Goal: Task Accomplishment & Management: Manage account settings

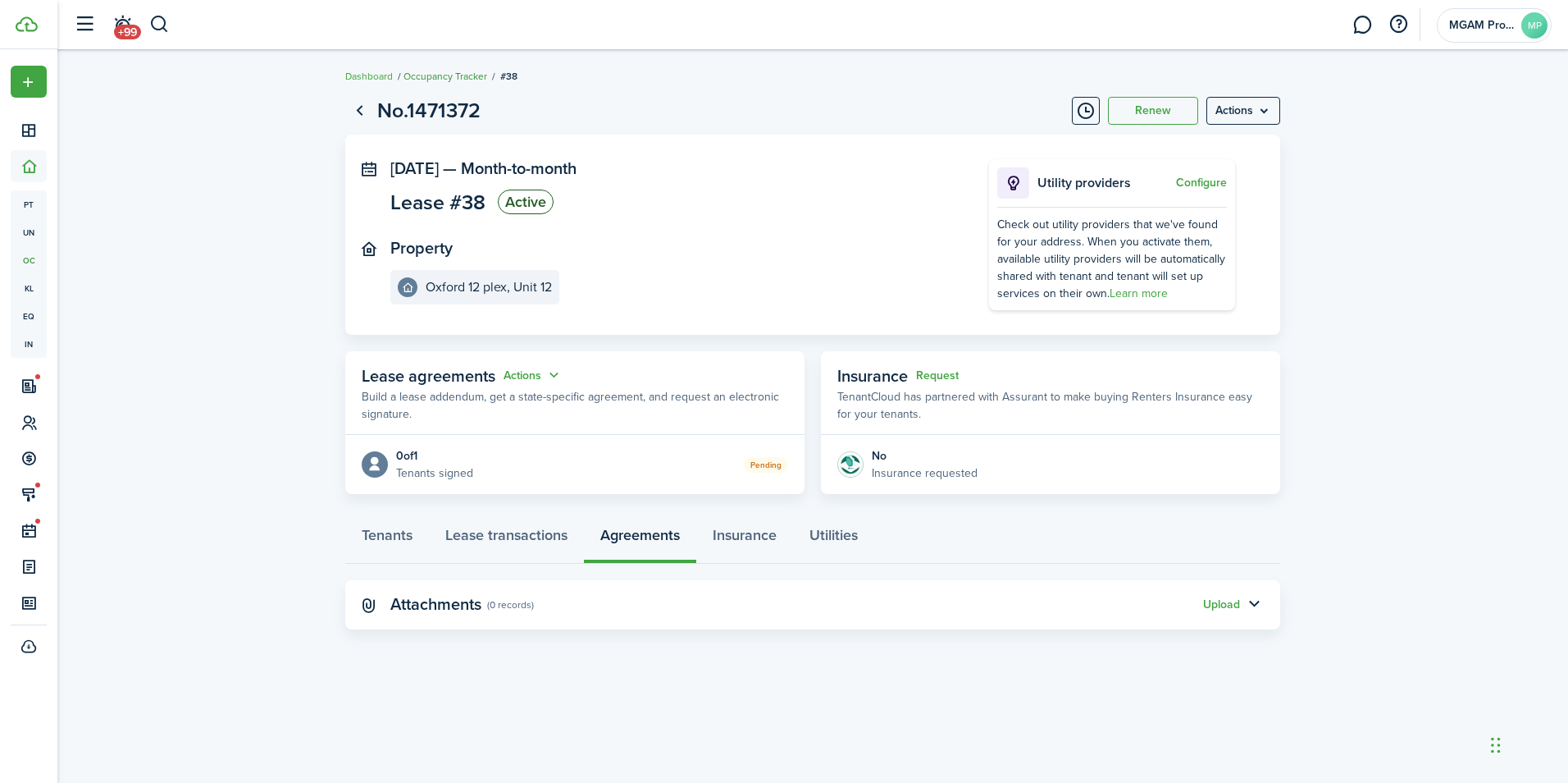
click at [462, 73] on link "Occupancy Tracker" at bounding box center [445, 76] width 84 height 15
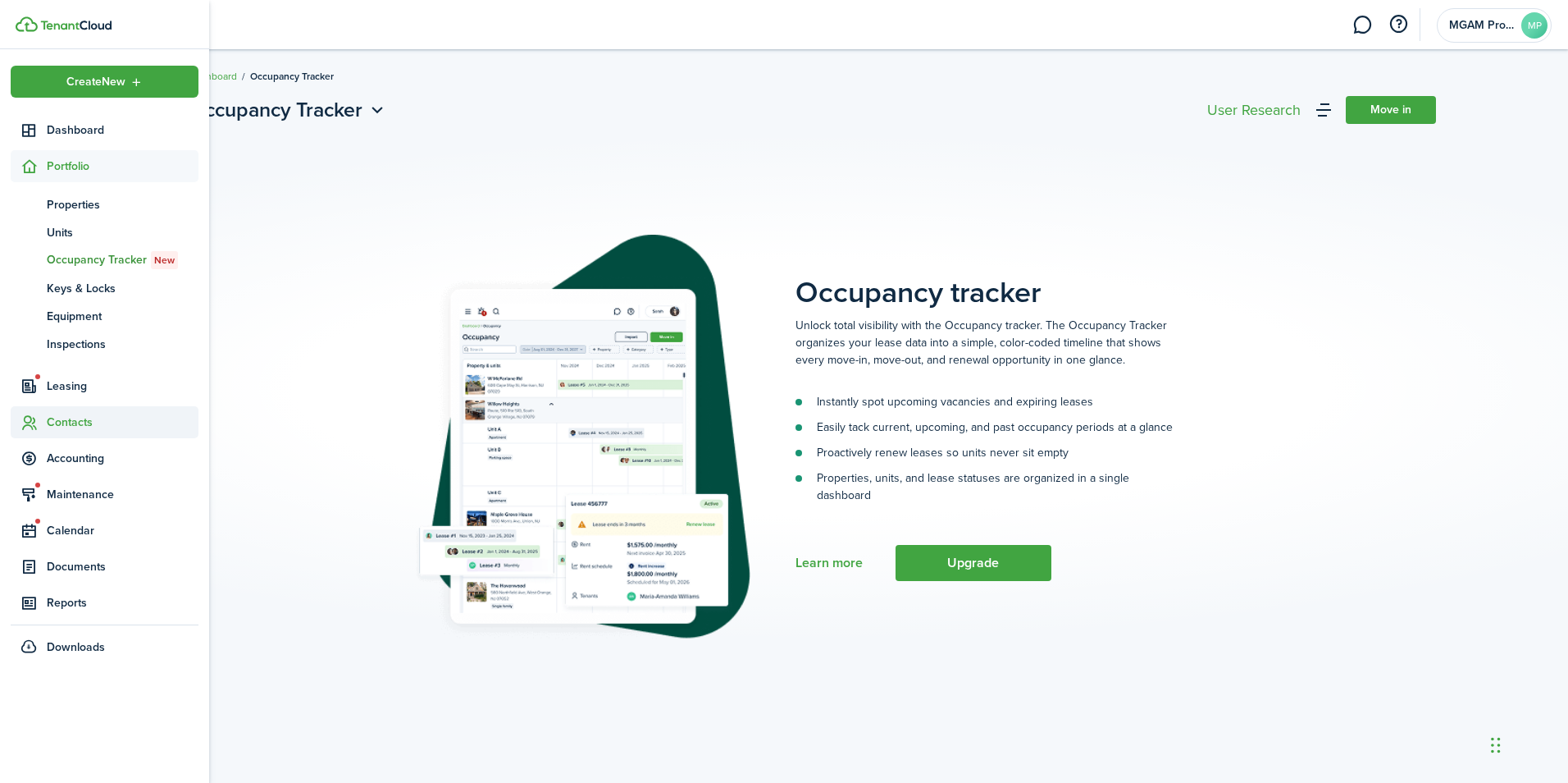
click at [64, 418] on span "Contacts" at bounding box center [122, 422] width 152 height 17
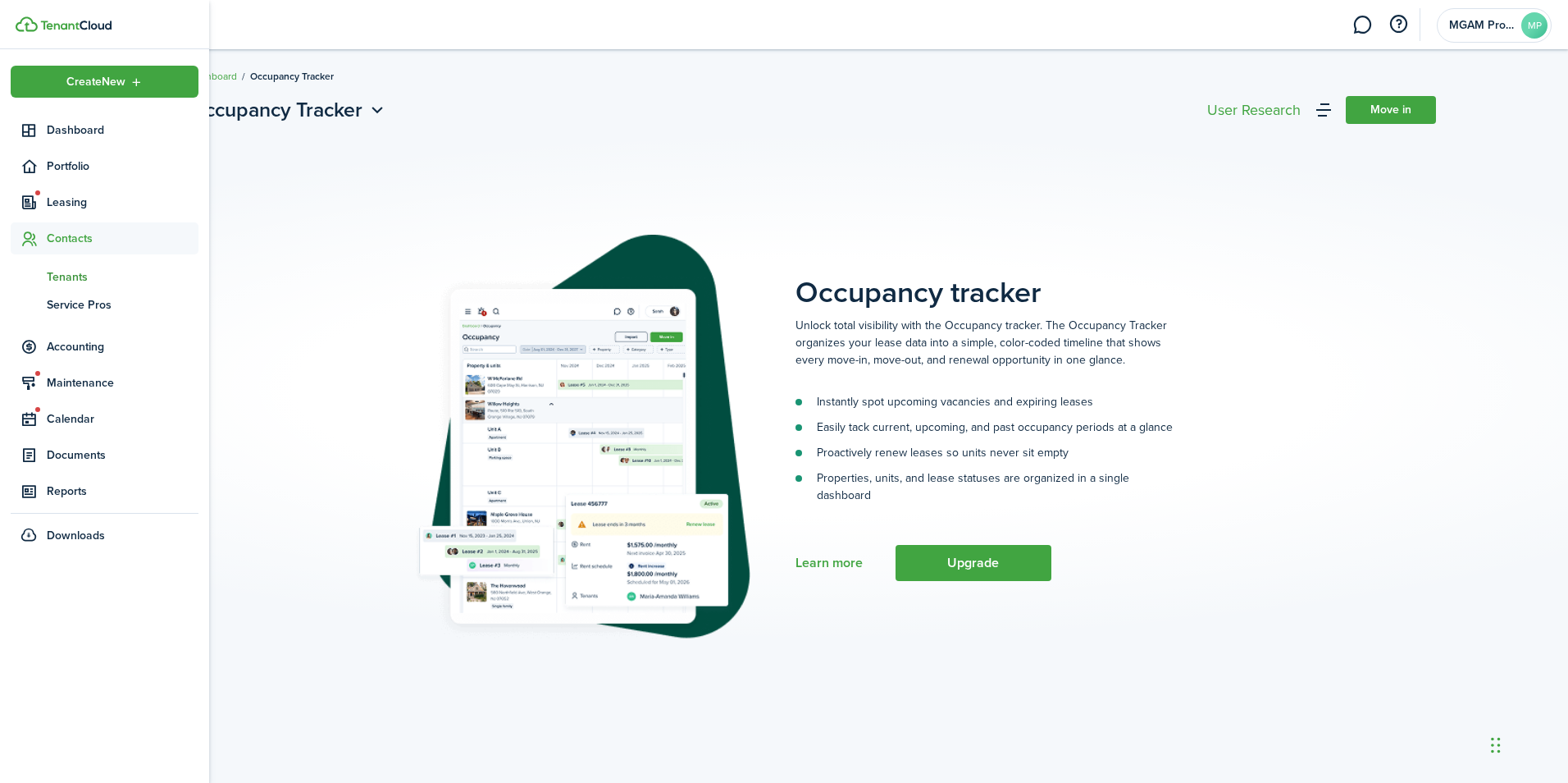
click at [56, 278] on span "Tenants" at bounding box center [122, 277] width 152 height 17
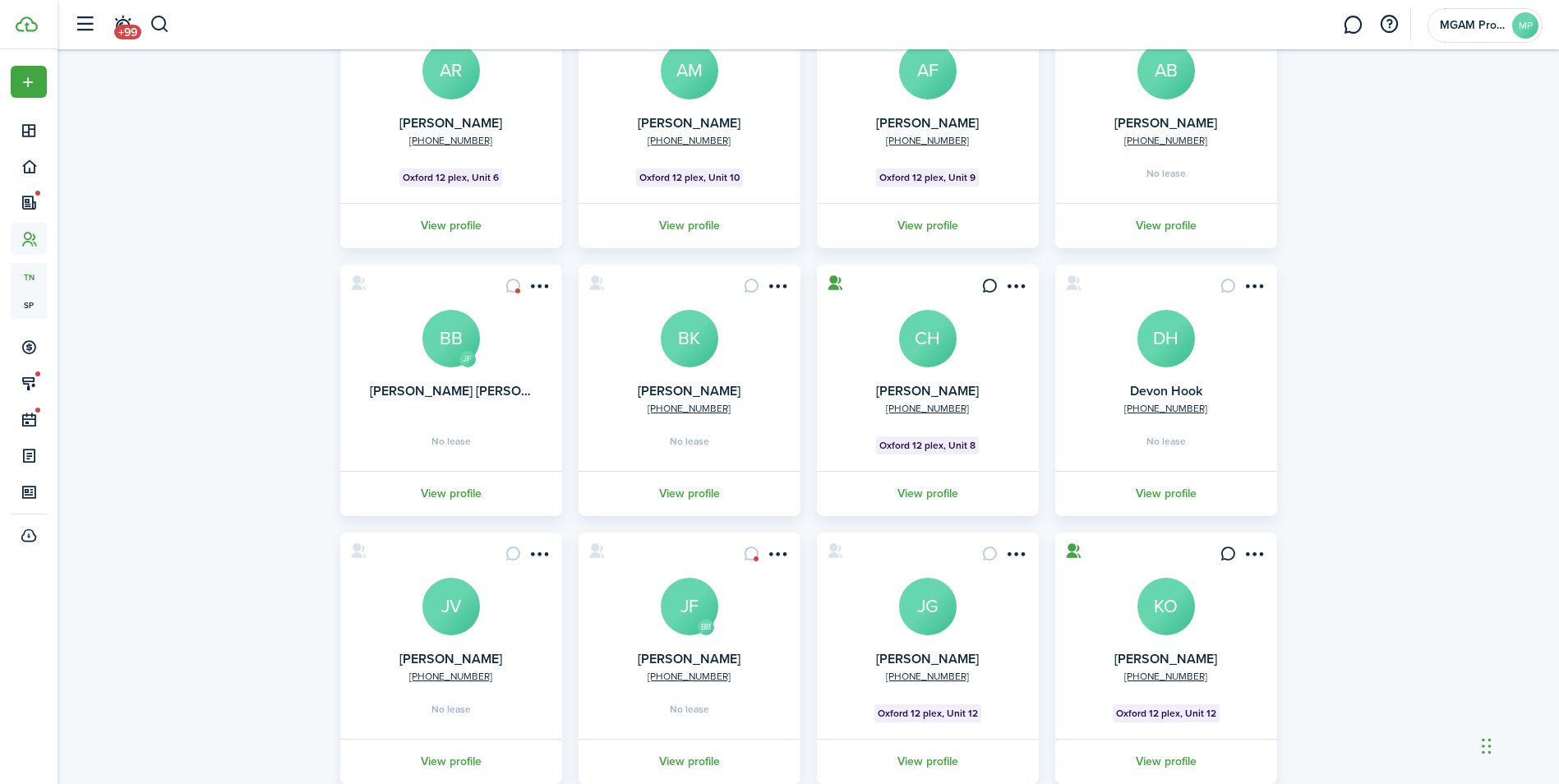
scroll to position [246, 0]
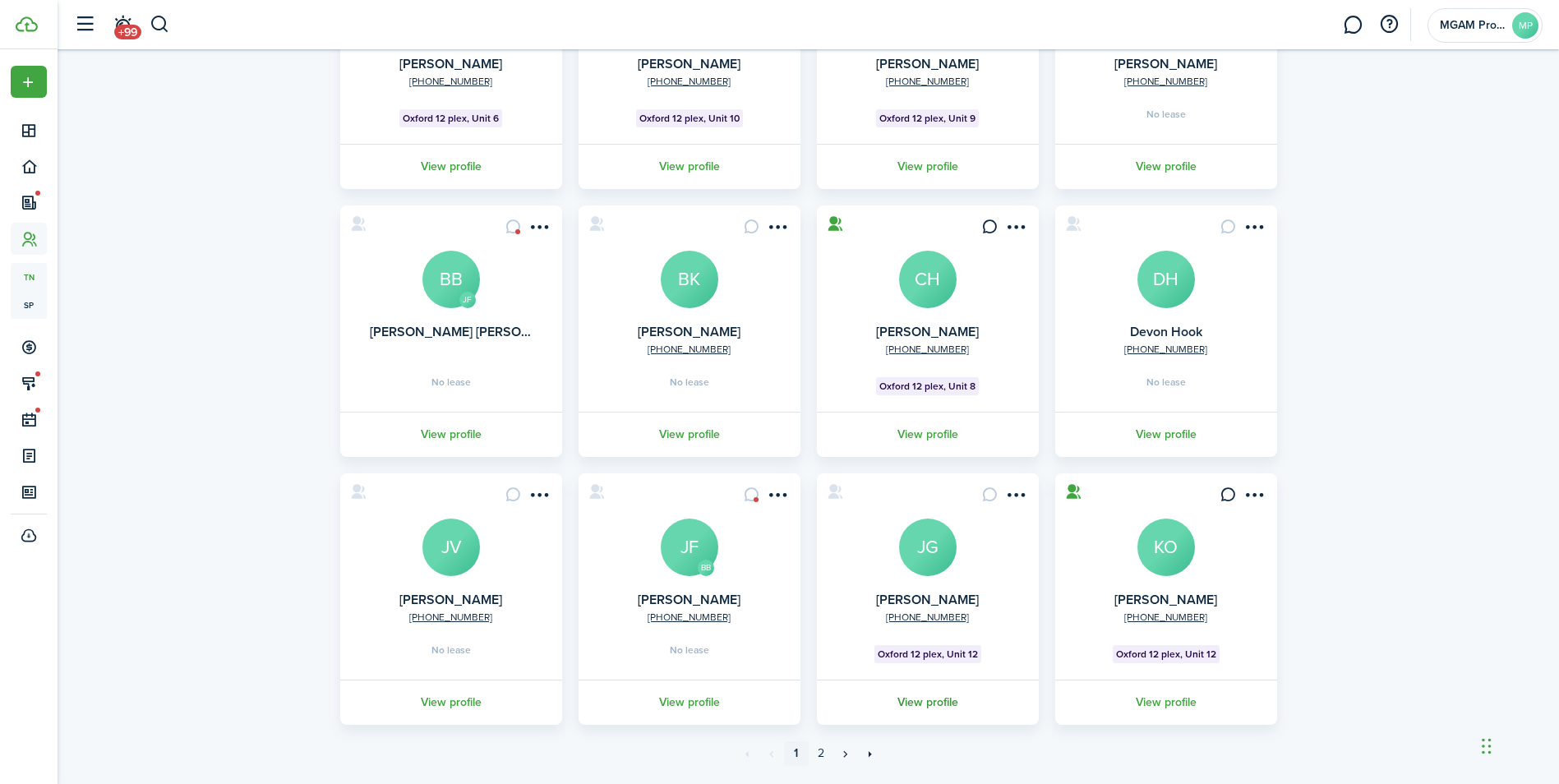
click at [921, 702] on link "View profile" at bounding box center [927, 702] width 227 height 45
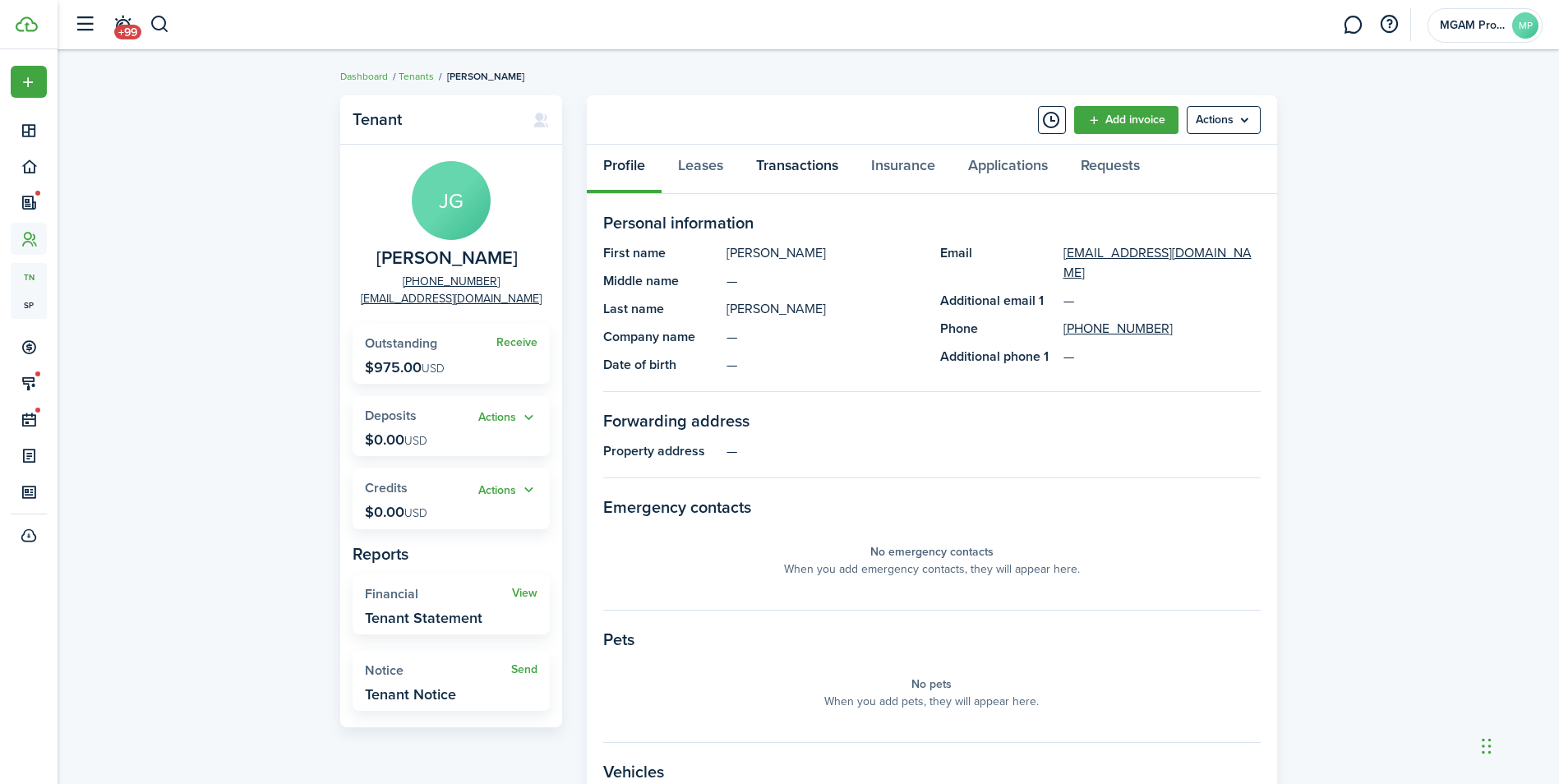
click at [794, 153] on link "Transactions" at bounding box center [797, 168] width 115 height 49
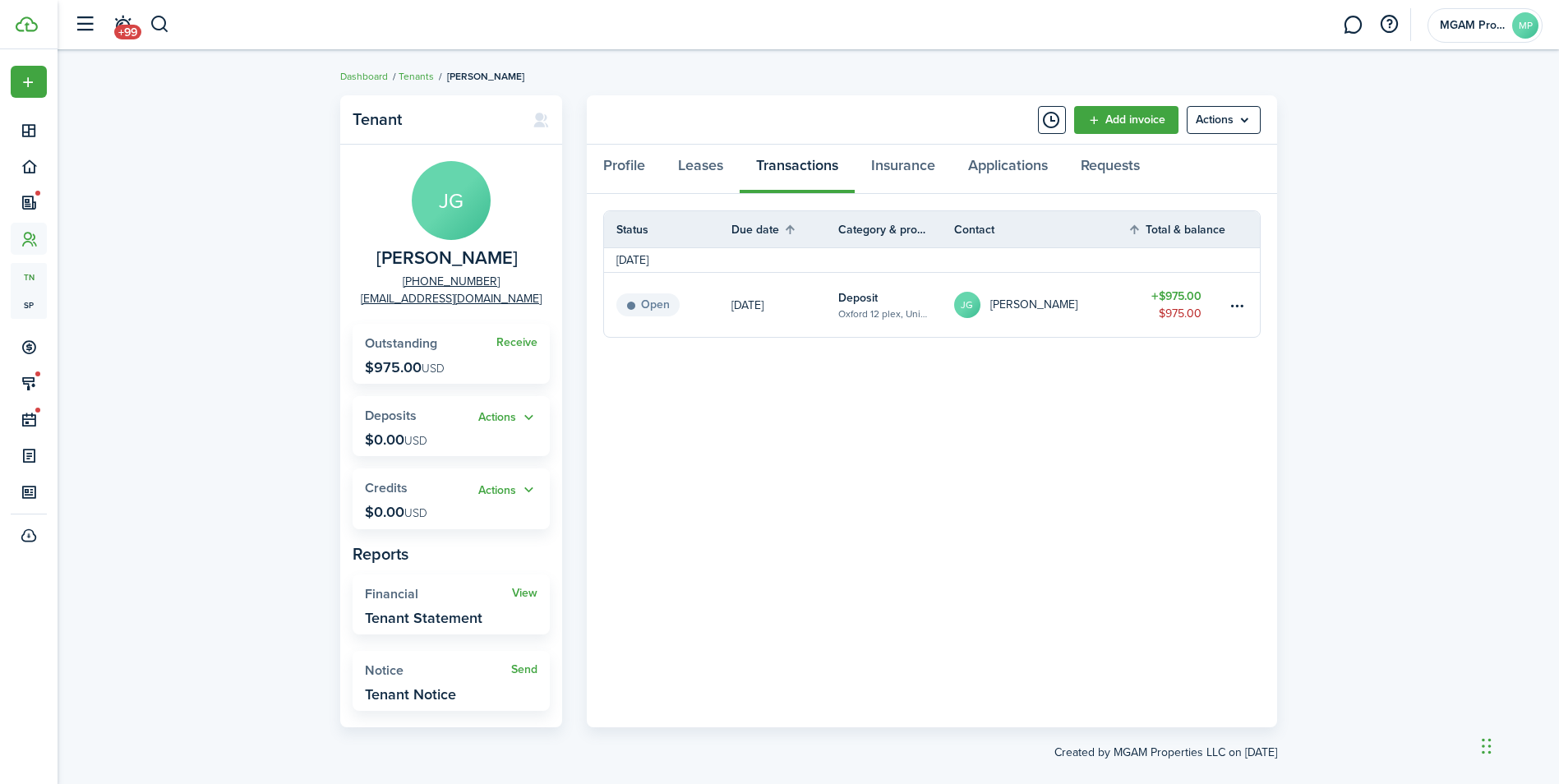
click at [1247, 299] on link at bounding box center [1242, 304] width 33 height 64
click at [1235, 304] on table-menu-btn-icon at bounding box center [1236, 305] width 20 height 20
click at [1177, 365] on link "Mark as paid" at bounding box center [1174, 366] width 144 height 28
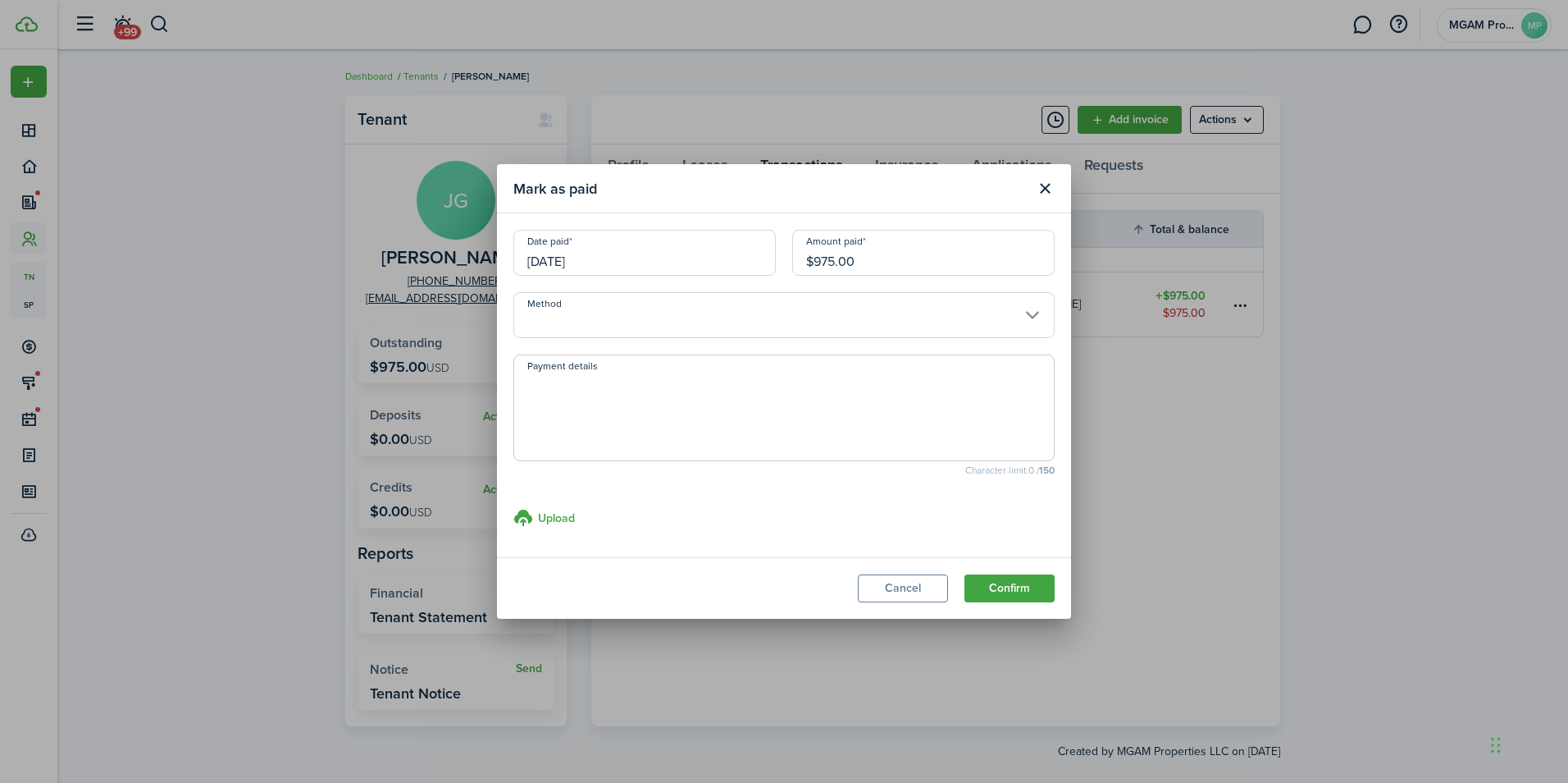
click at [702, 328] on input "Method" at bounding box center [784, 315] width 542 height 46
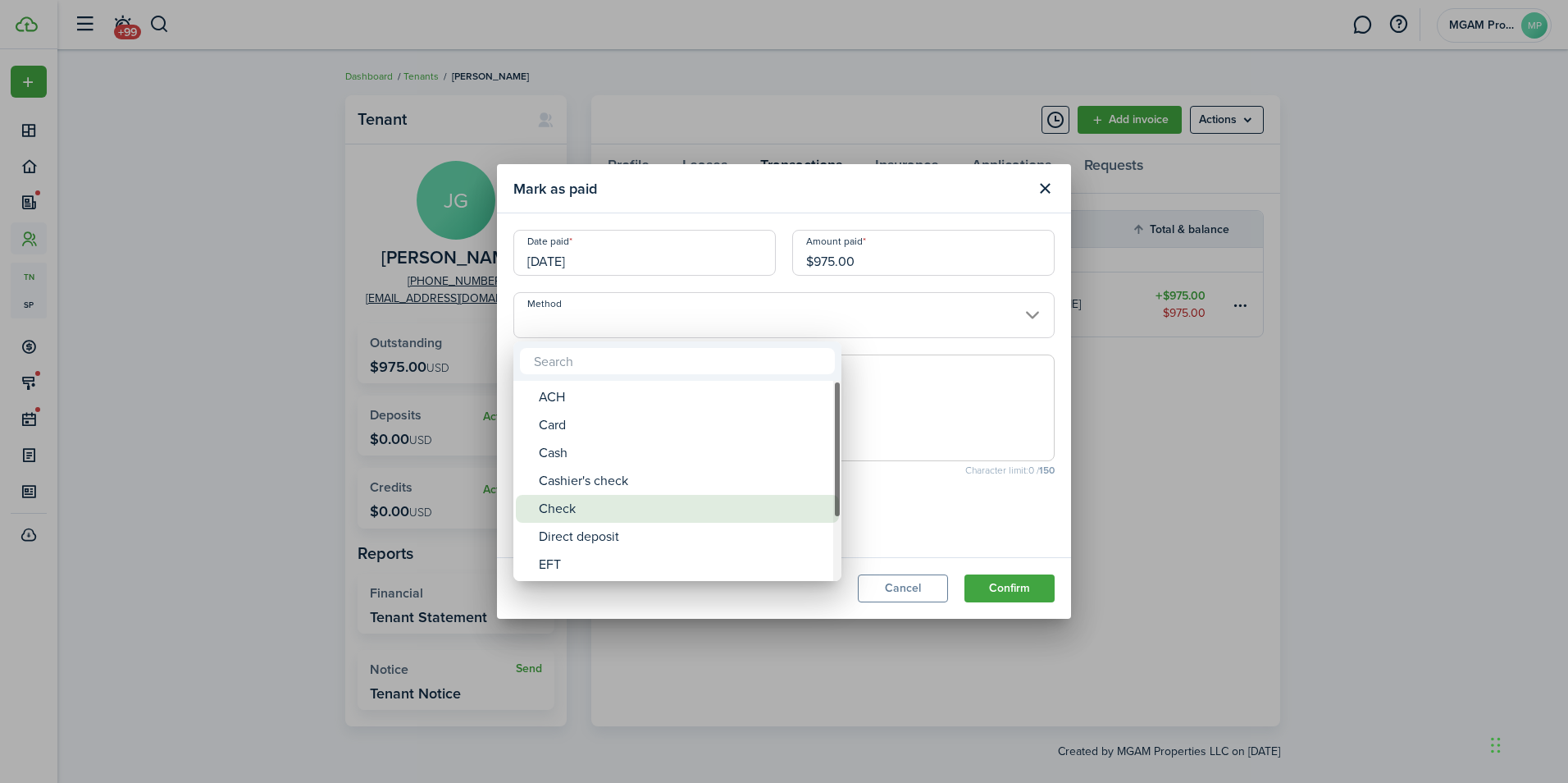
click at [641, 498] on div "Check" at bounding box center [684, 509] width 291 height 28
type input "Check"
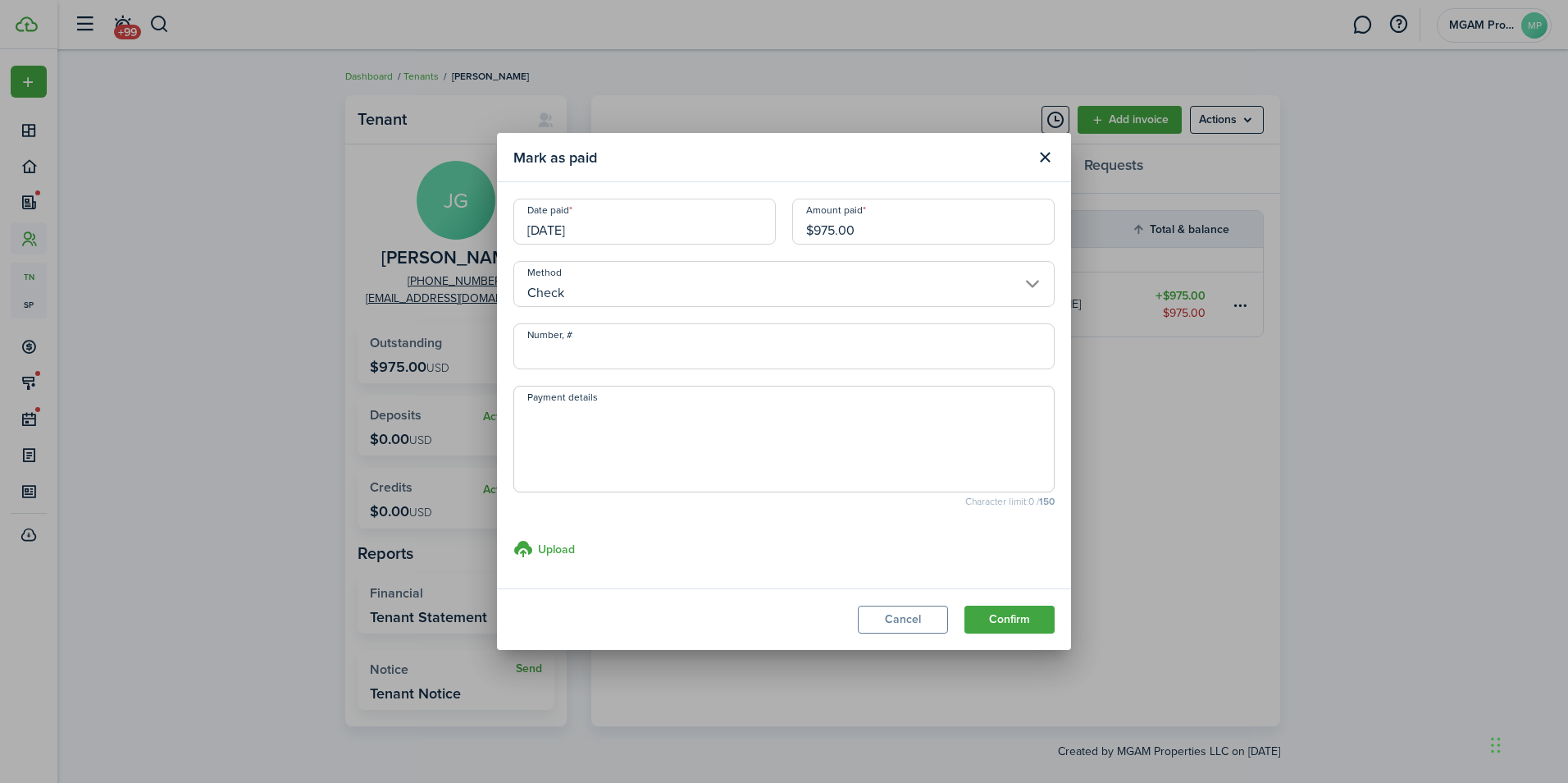
click at [634, 437] on textarea "Payment details" at bounding box center [784, 443] width 540 height 79
type textarea "[PERSON_NAME] check"
click at [1004, 620] on button "Confirm" at bounding box center [1010, 620] width 90 height 28
